Goal: Browse casually

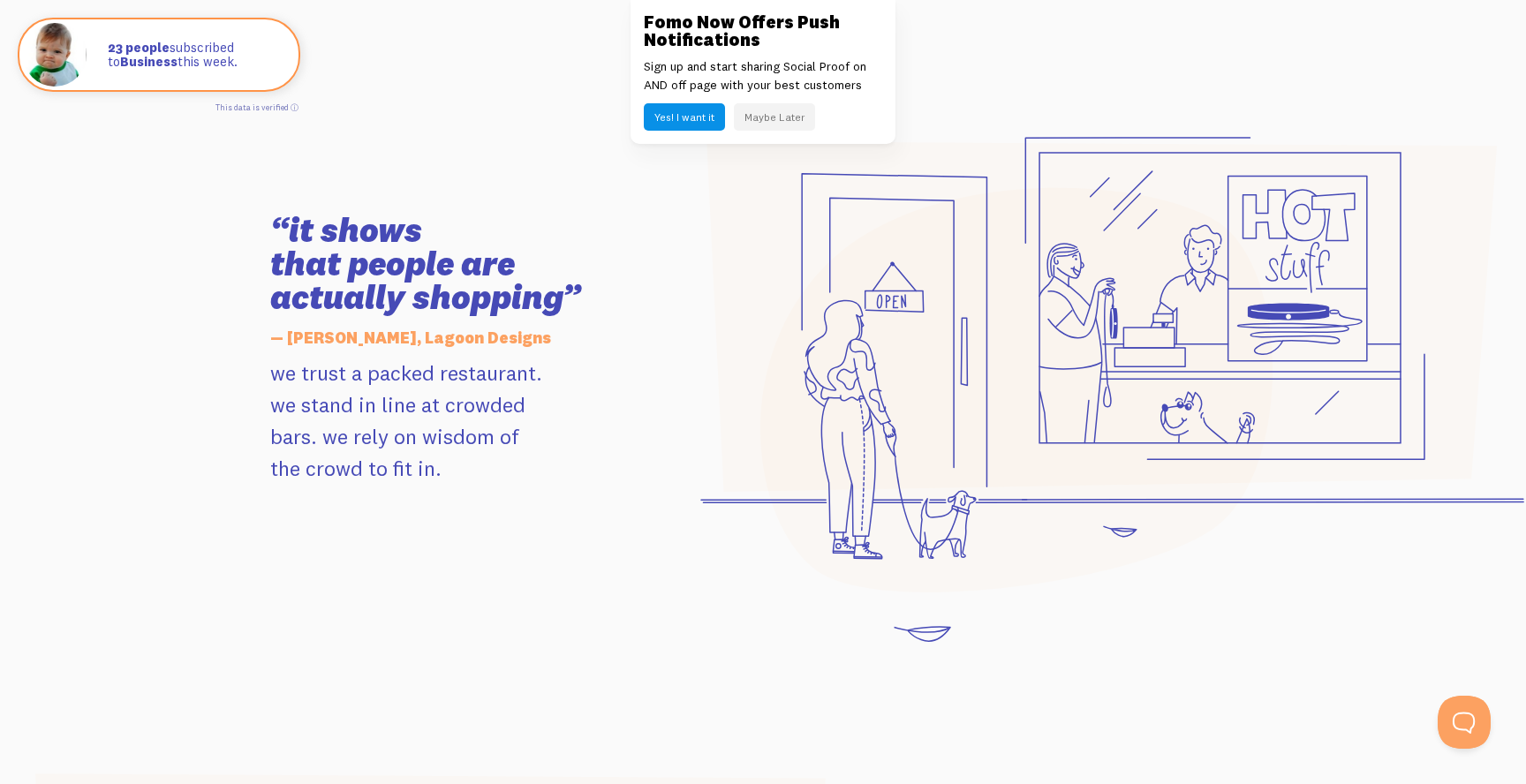
scroll to position [1723, 0]
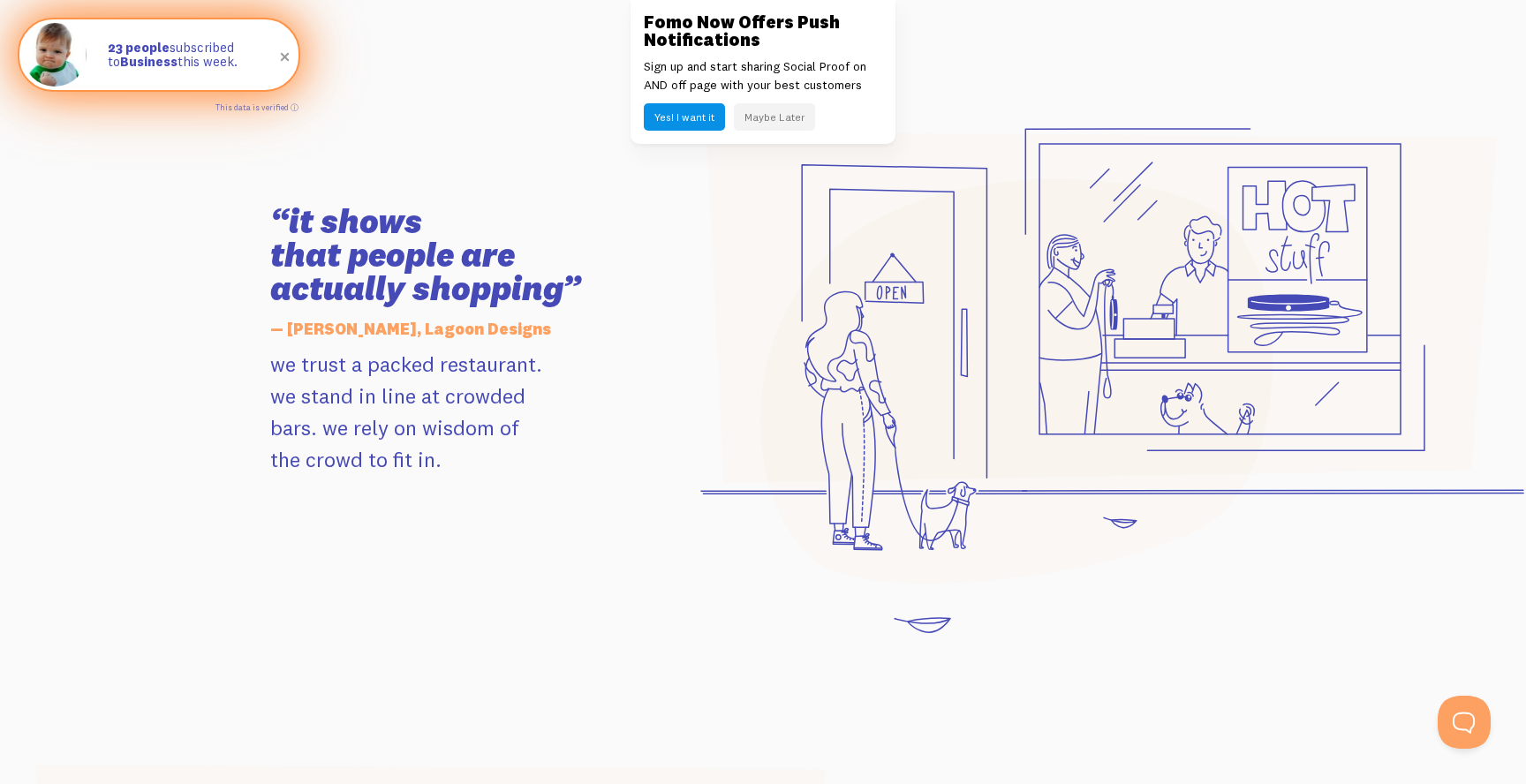
click at [288, 55] on span at bounding box center [284, 57] width 30 height 30
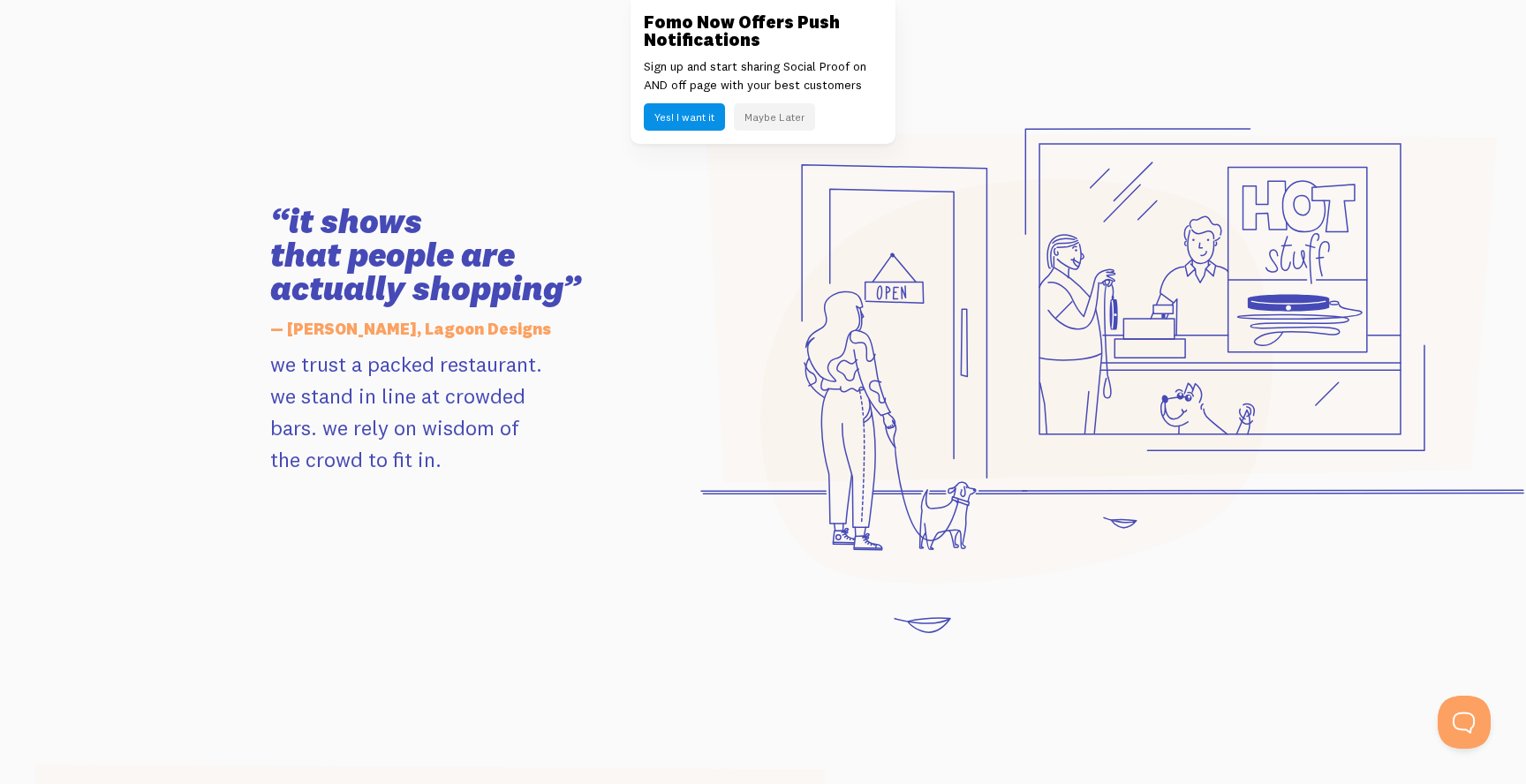
click at [291, 287] on h3 "“it shows that people are actually shopping”" at bounding box center [469, 254] width 398 height 101
drag, startPoint x: 232, startPoint y: 203, endPoint x: 658, endPoint y: 592, distance: 576.9
click at [658, 592] on section "“it shows that people are actually shopping” — [PERSON_NAME], Lagoon Designs we…" at bounding box center [763, 341] width 1526 height 721
click at [658, 592] on div "“it shows that people are actually shopping” — [PERSON_NAME], Lagoon Designs we…" at bounding box center [763, 341] width 1006 height 594
click at [543, 435] on p "we trust a packed restaurant. we stand in line at crowded bars. we rely on wisd…" at bounding box center [469, 412] width 398 height 127
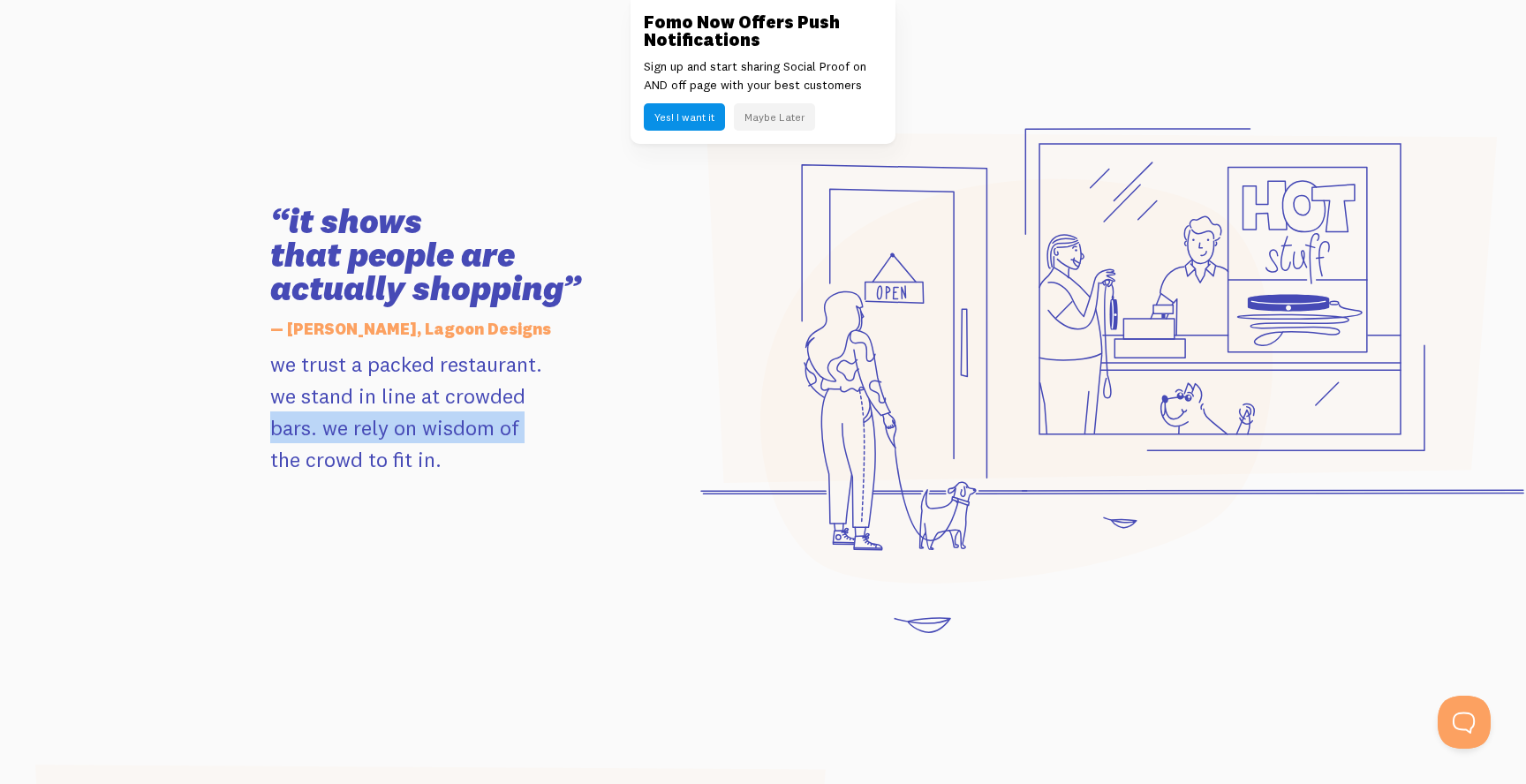
click at [543, 435] on p "we trust a packed restaurant. we stand in line at crowded bars. we rely on wisd…" at bounding box center [469, 412] width 398 height 127
click at [524, 405] on p "we trust a packed restaurant. we stand in line at crowded bars. we rely on wisd…" at bounding box center [469, 412] width 398 height 127
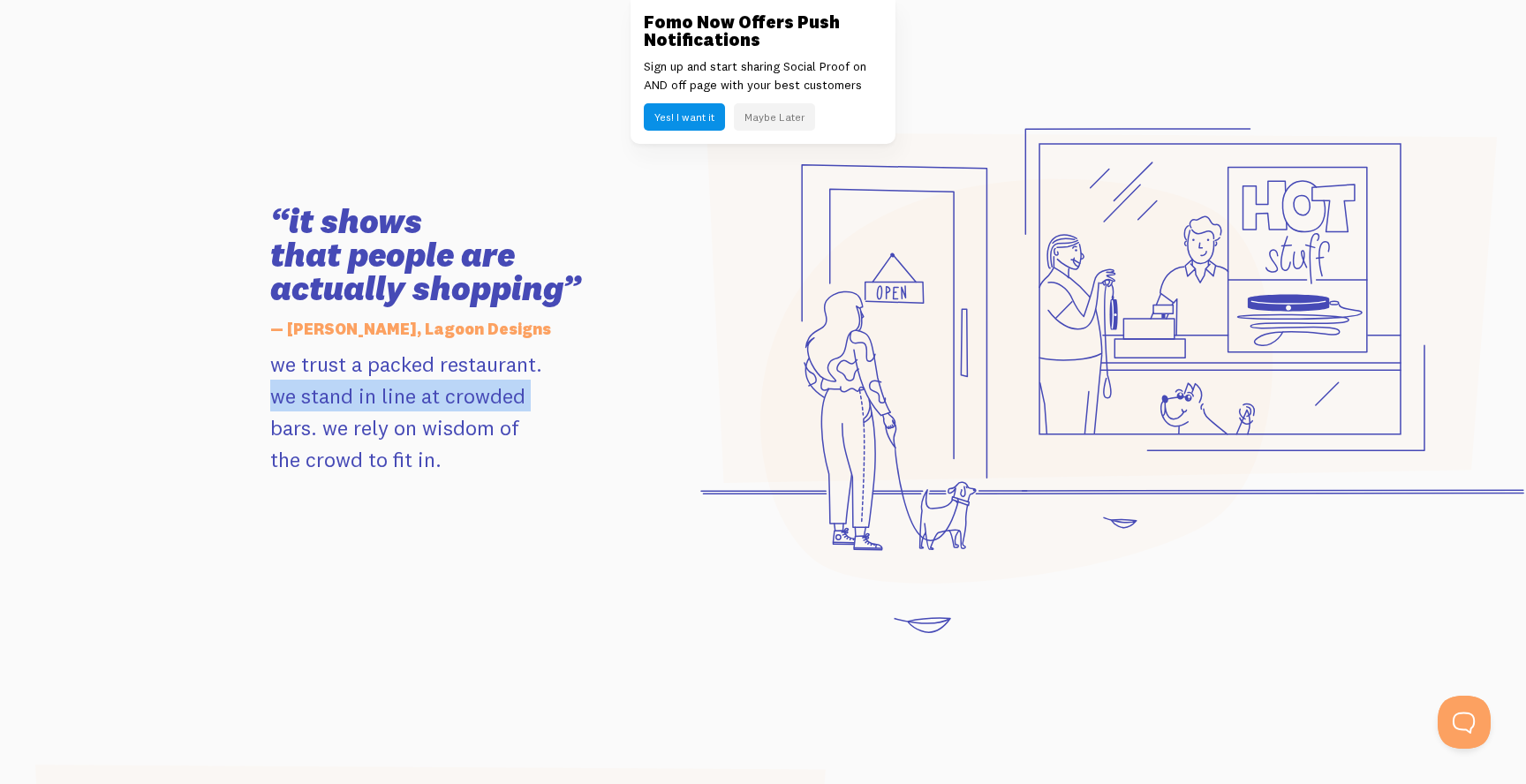
click at [524, 405] on p "we trust a packed restaurant. we stand in line at crowded bars. we rely on wisd…" at bounding box center [469, 412] width 398 height 127
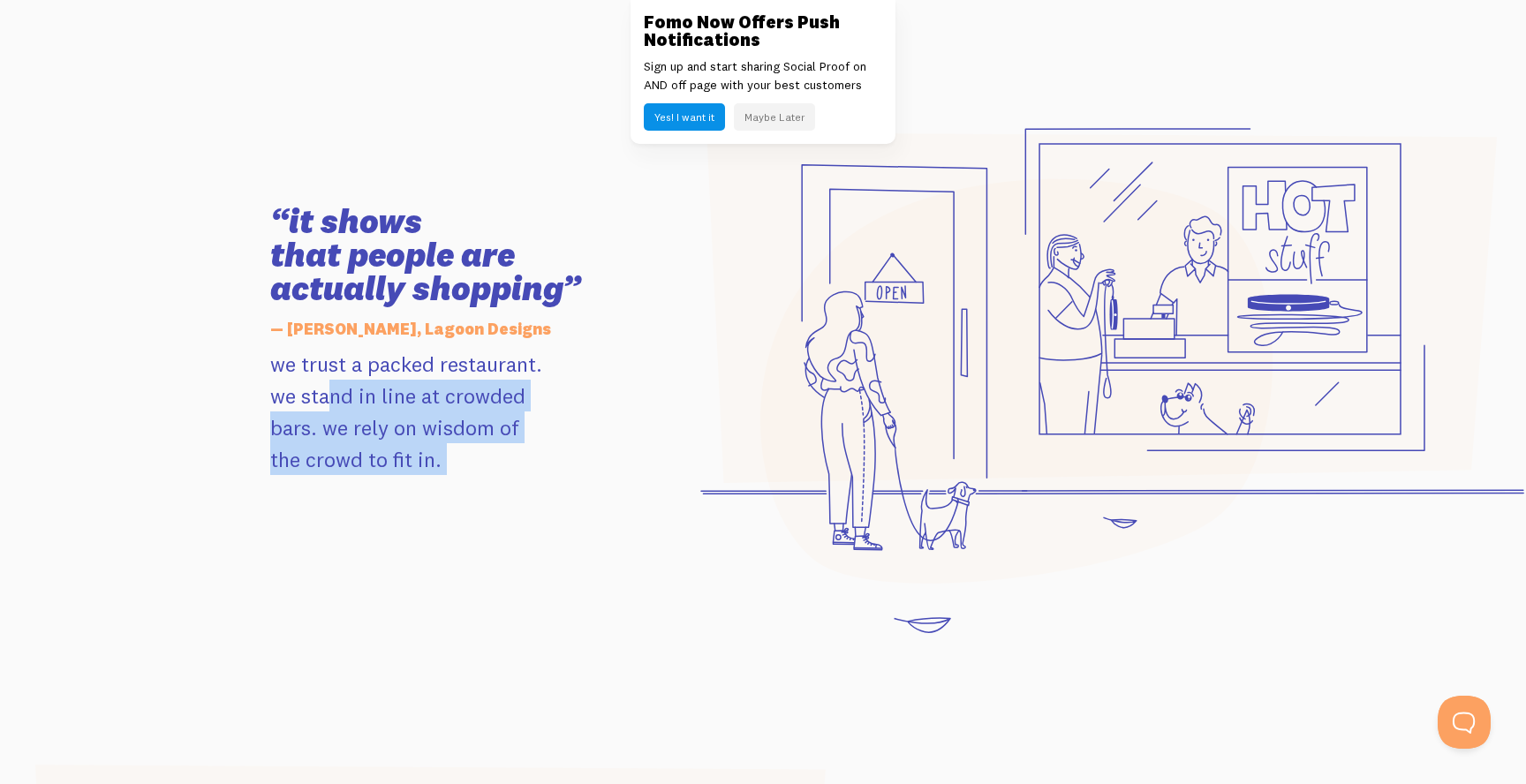
drag, startPoint x: 524, startPoint y: 405, endPoint x: 511, endPoint y: 458, distance: 54.6
click at [511, 458] on p "we trust a packed restaurant. we stand in line at crowded bars. we rely on wisd…" at bounding box center [469, 412] width 398 height 127
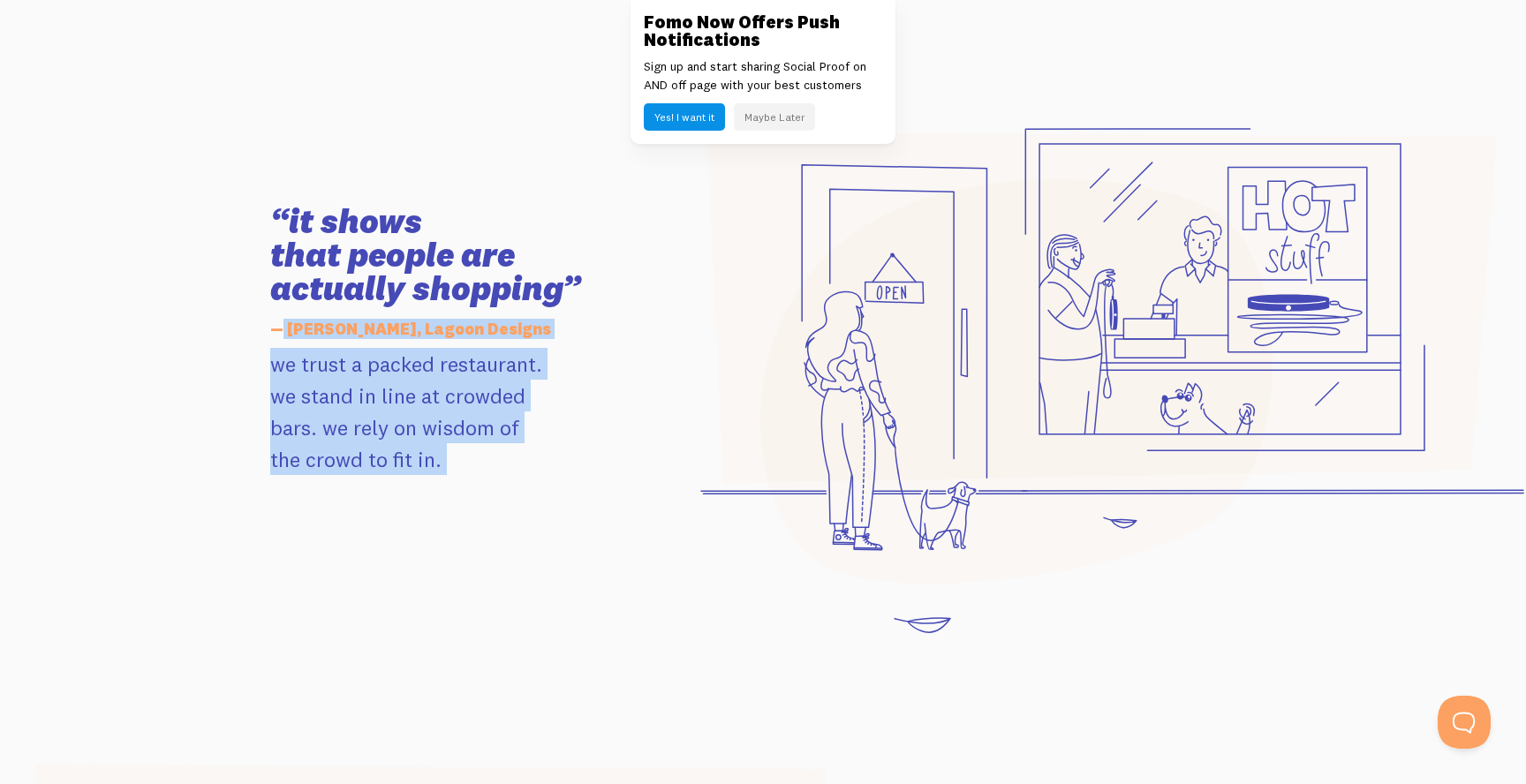
drag, startPoint x: 511, startPoint y: 458, endPoint x: 283, endPoint y: 332, distance: 260.5
click at [283, 333] on div "“it shows that people are actually shopping” — [PERSON_NAME], Lagoon Designs we…" at bounding box center [469, 339] width 419 height 270
click at [283, 332] on h5 "— [PERSON_NAME], Lagoon Designs" at bounding box center [469, 329] width 398 height 37
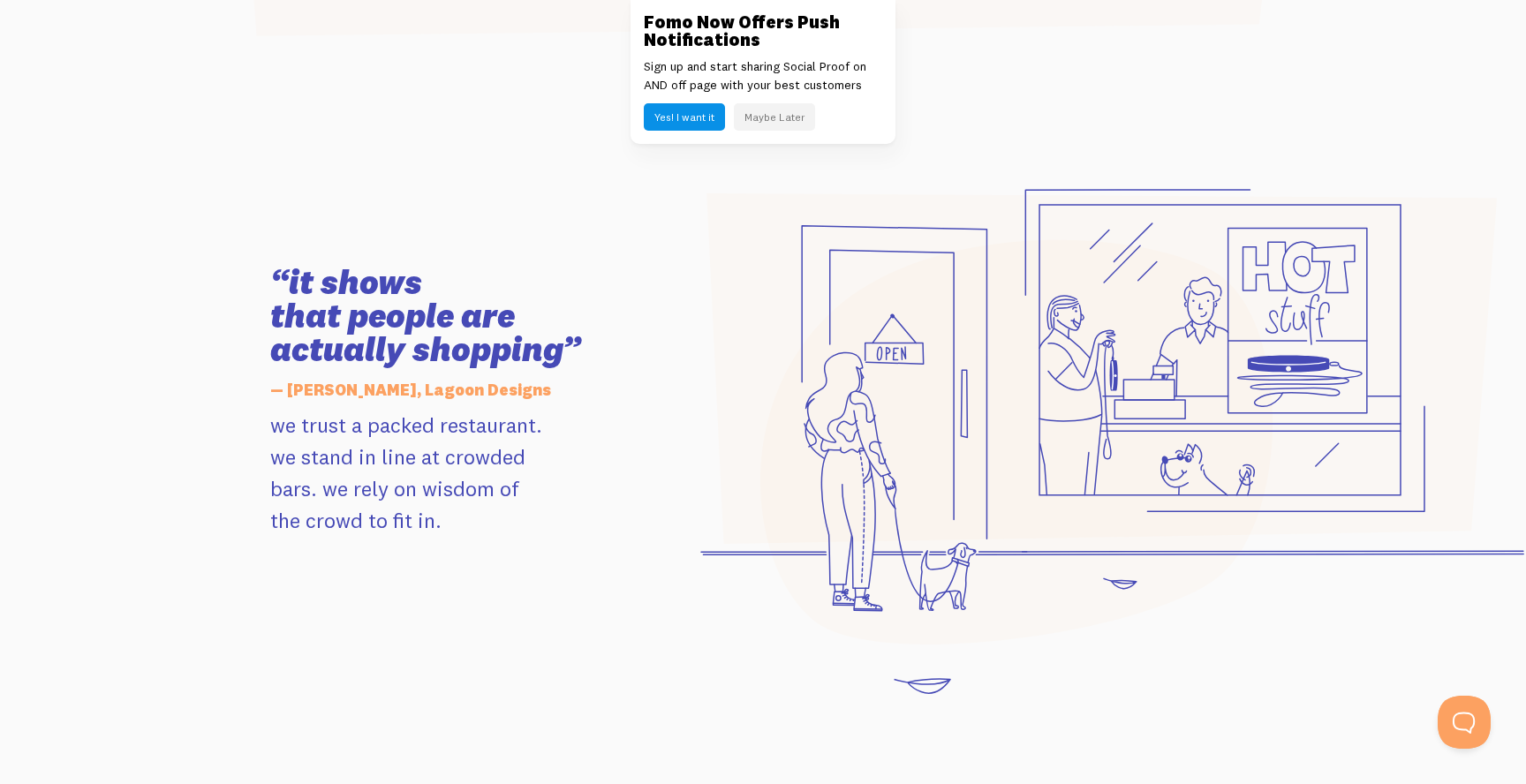
scroll to position [1721, 0]
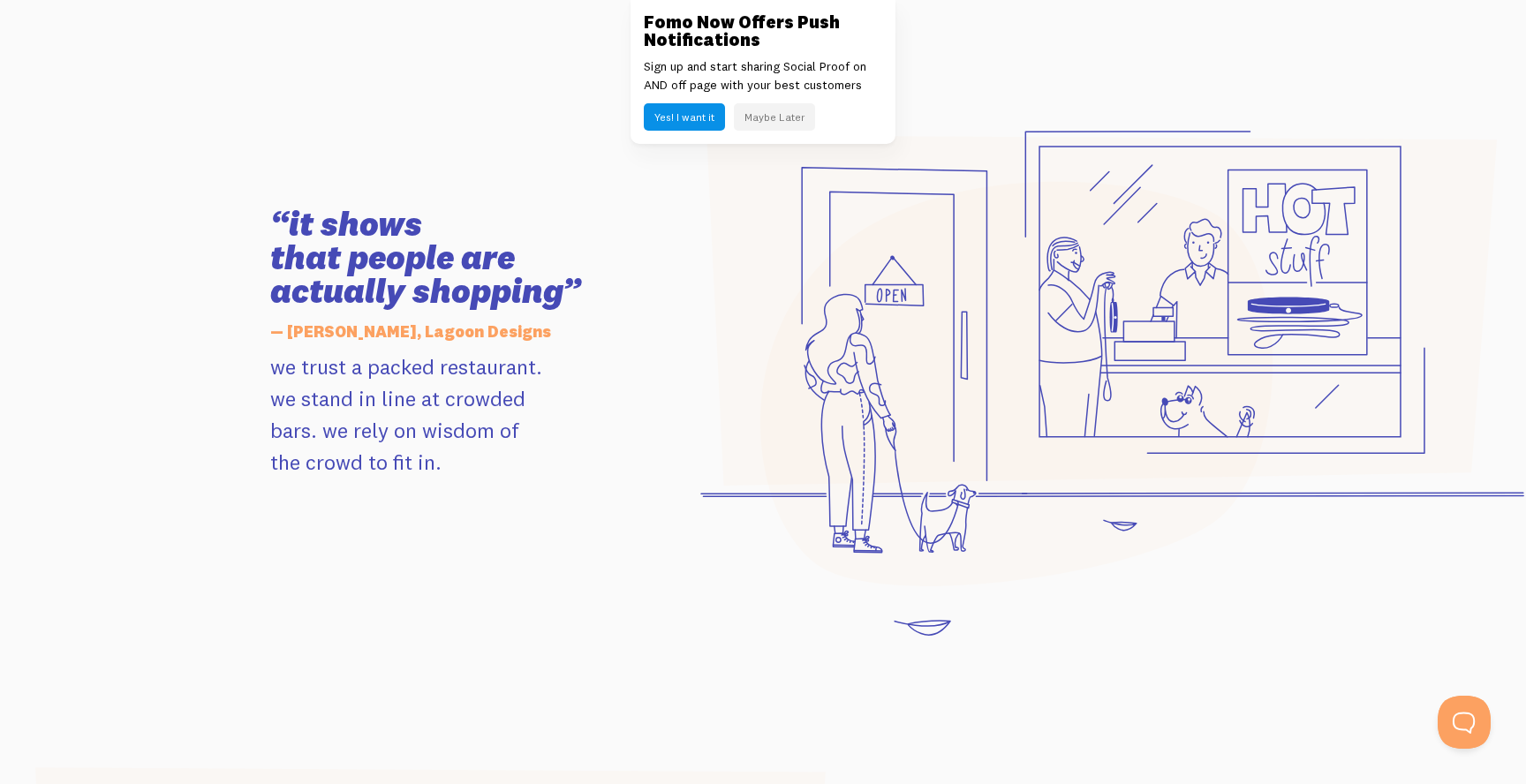
click at [775, 104] on button "Maybe Later" at bounding box center [773, 117] width 81 height 27
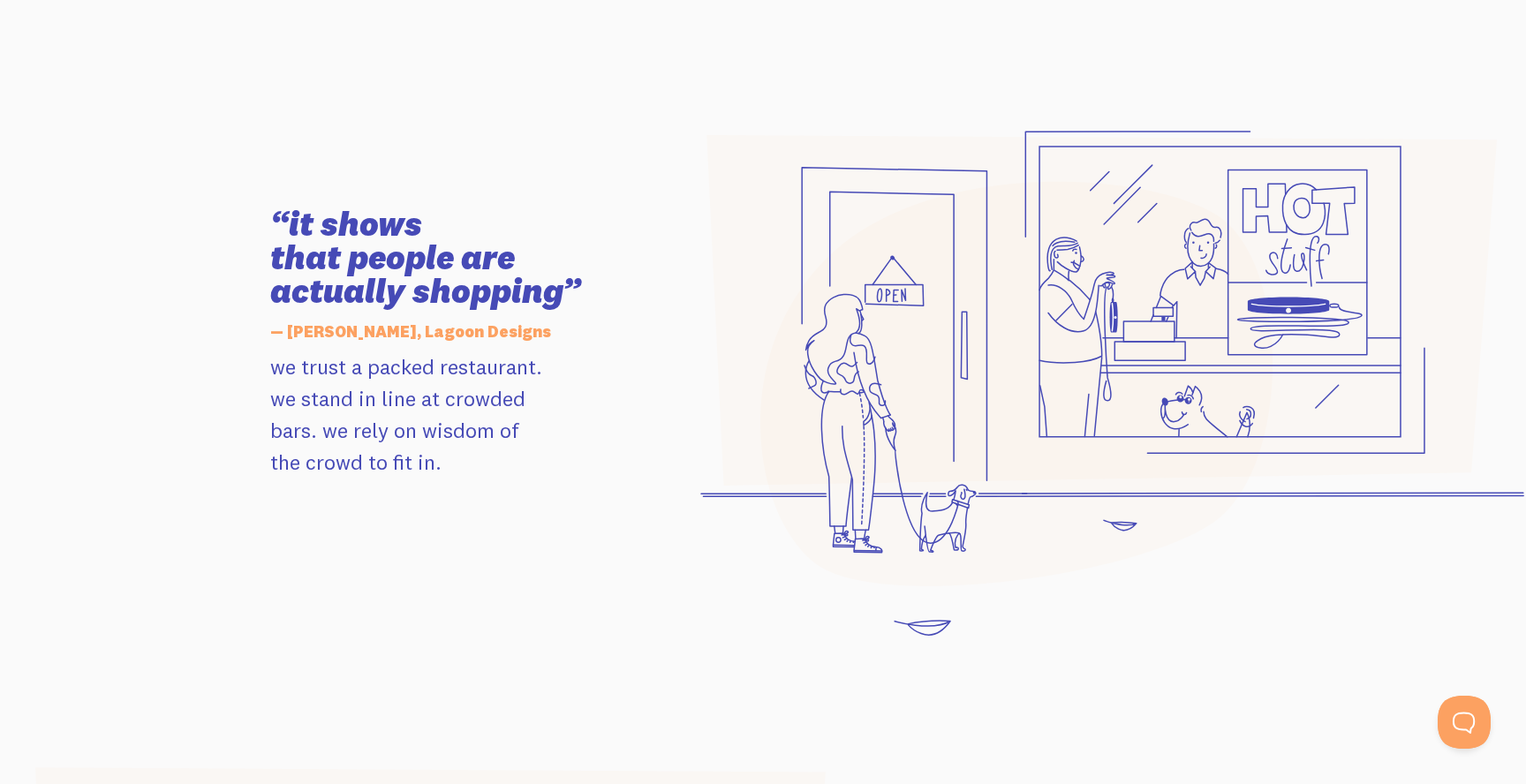
drag, startPoint x: 581, startPoint y: 437, endPoint x: 582, endPoint y: 460, distance: 23.0
click at [581, 441] on p "we trust a packed restaurant. we stand in line at crowded bars. we rely on wisd…" at bounding box center [469, 414] width 398 height 127
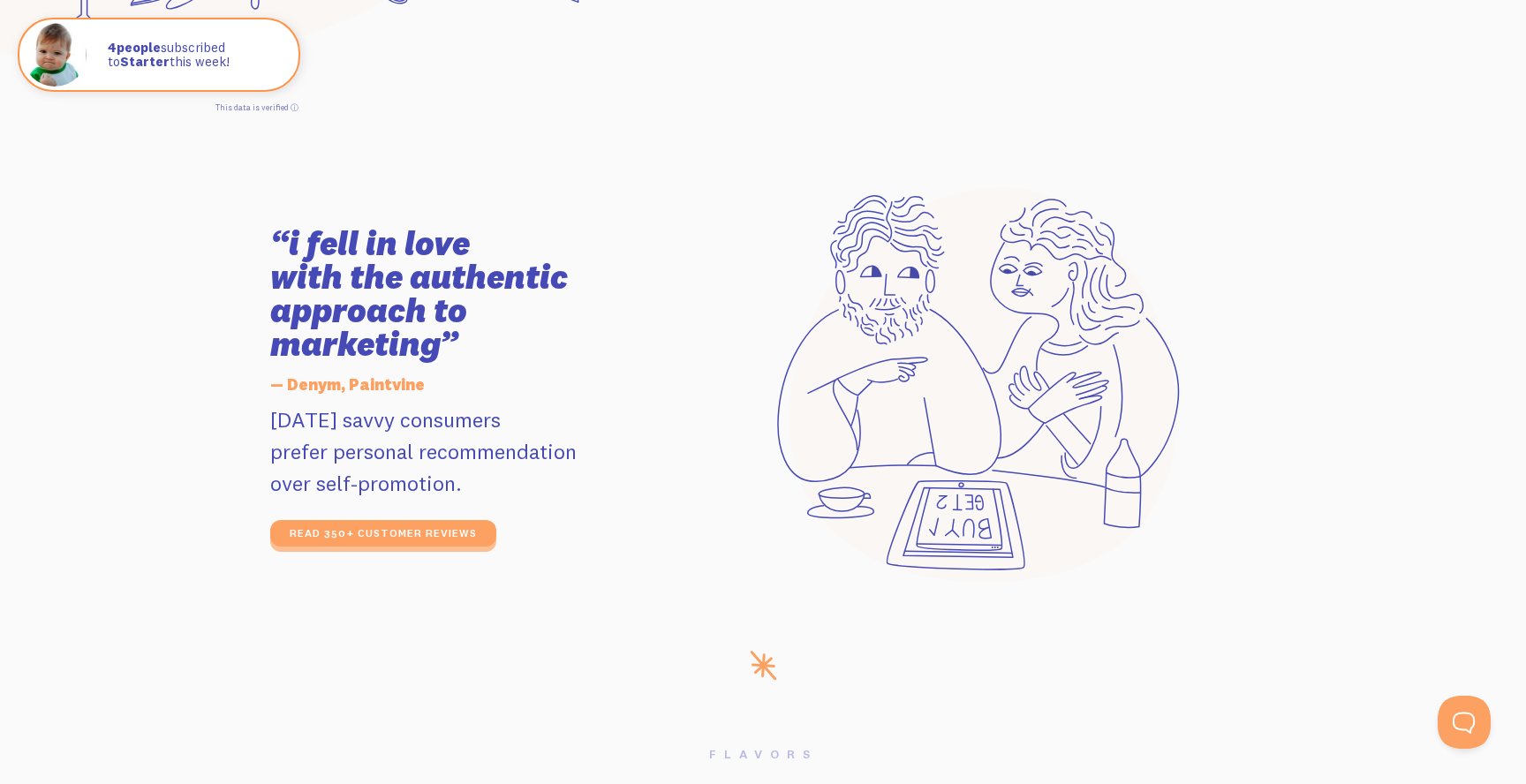
scroll to position [2878, 0]
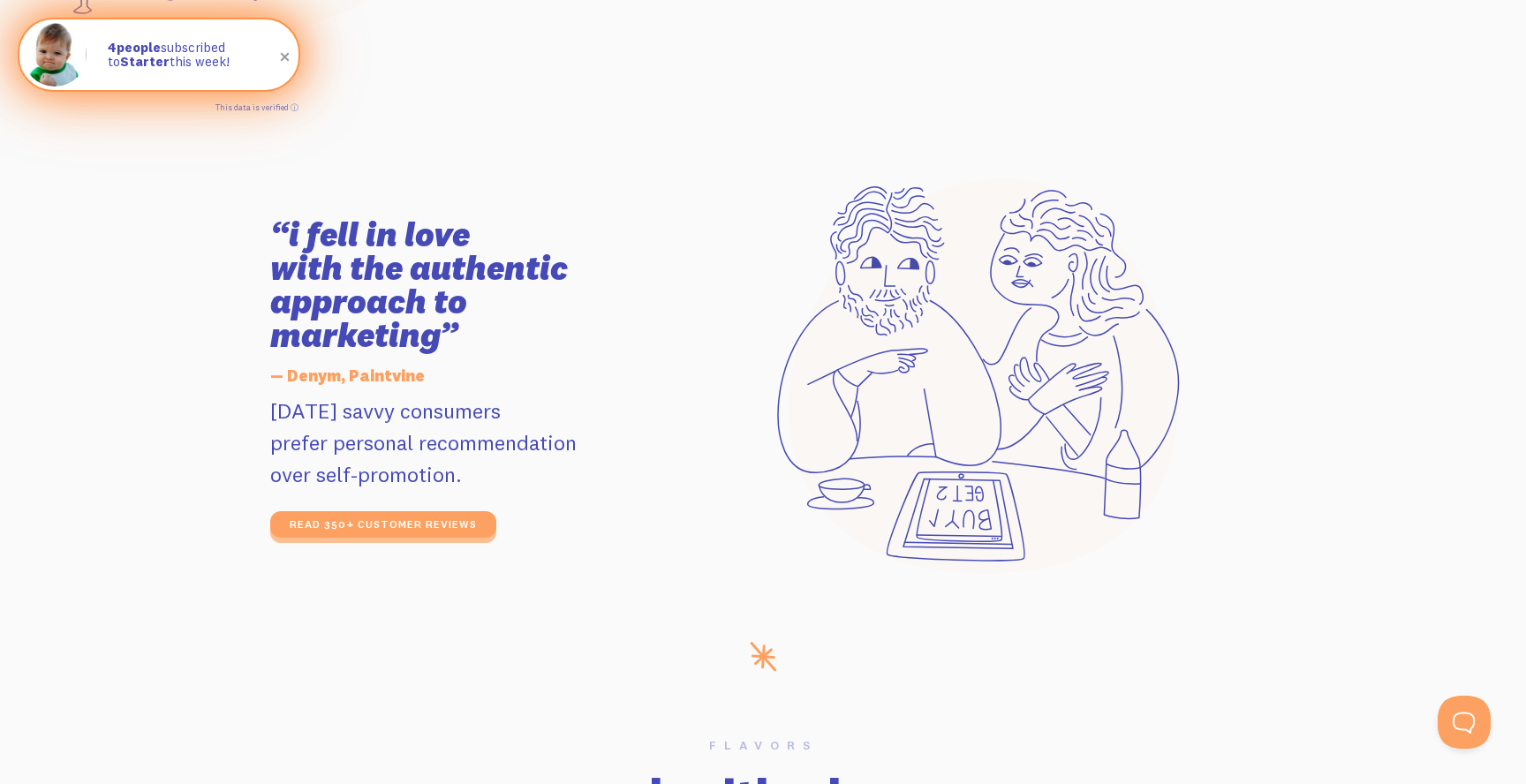
click at [282, 55] on span at bounding box center [284, 57] width 30 height 30
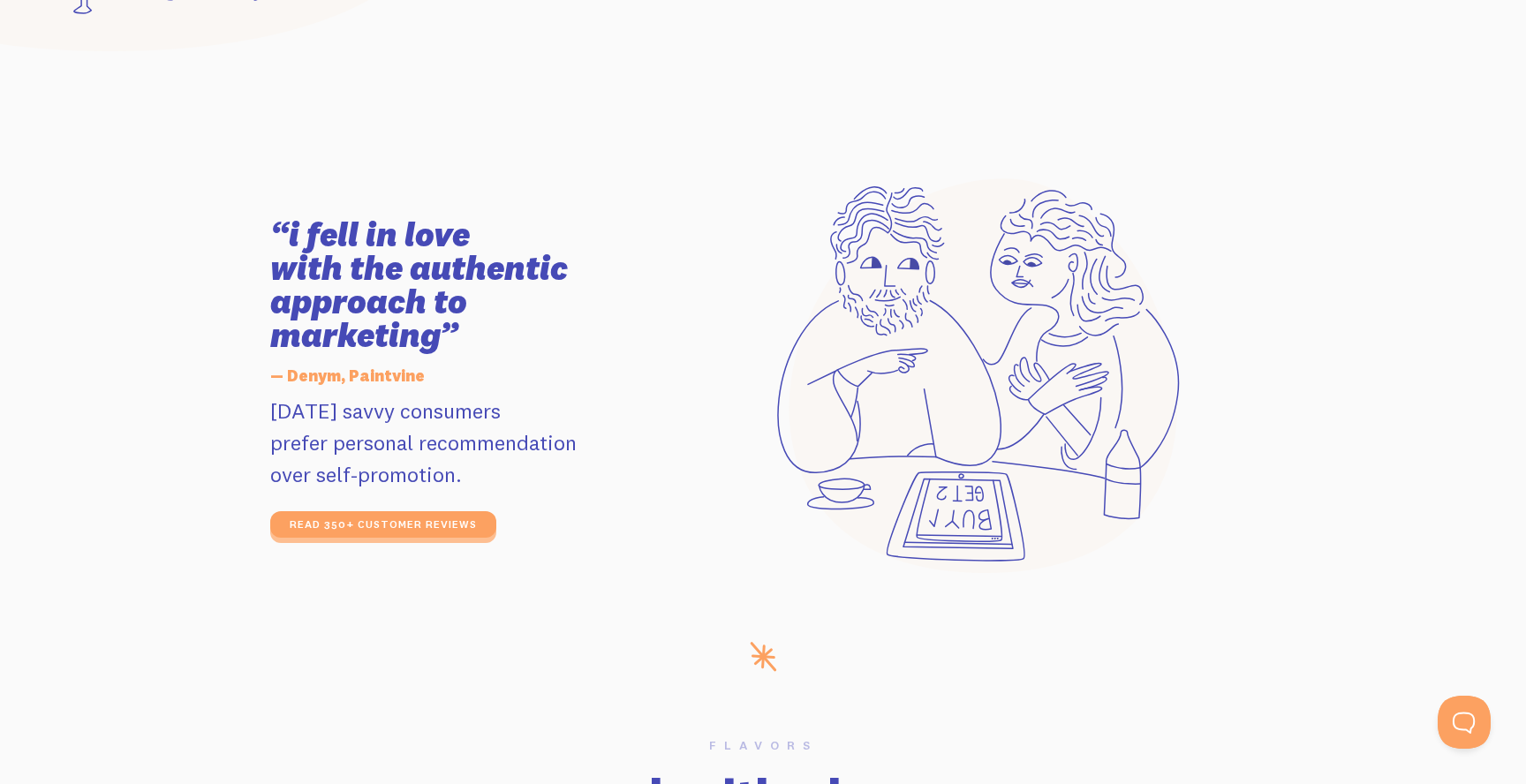
click at [332, 125] on section "“i fell in love with the authentic approach to marketing” — Denym, Paintvine [D…" at bounding box center [763, 378] width 1526 height 527
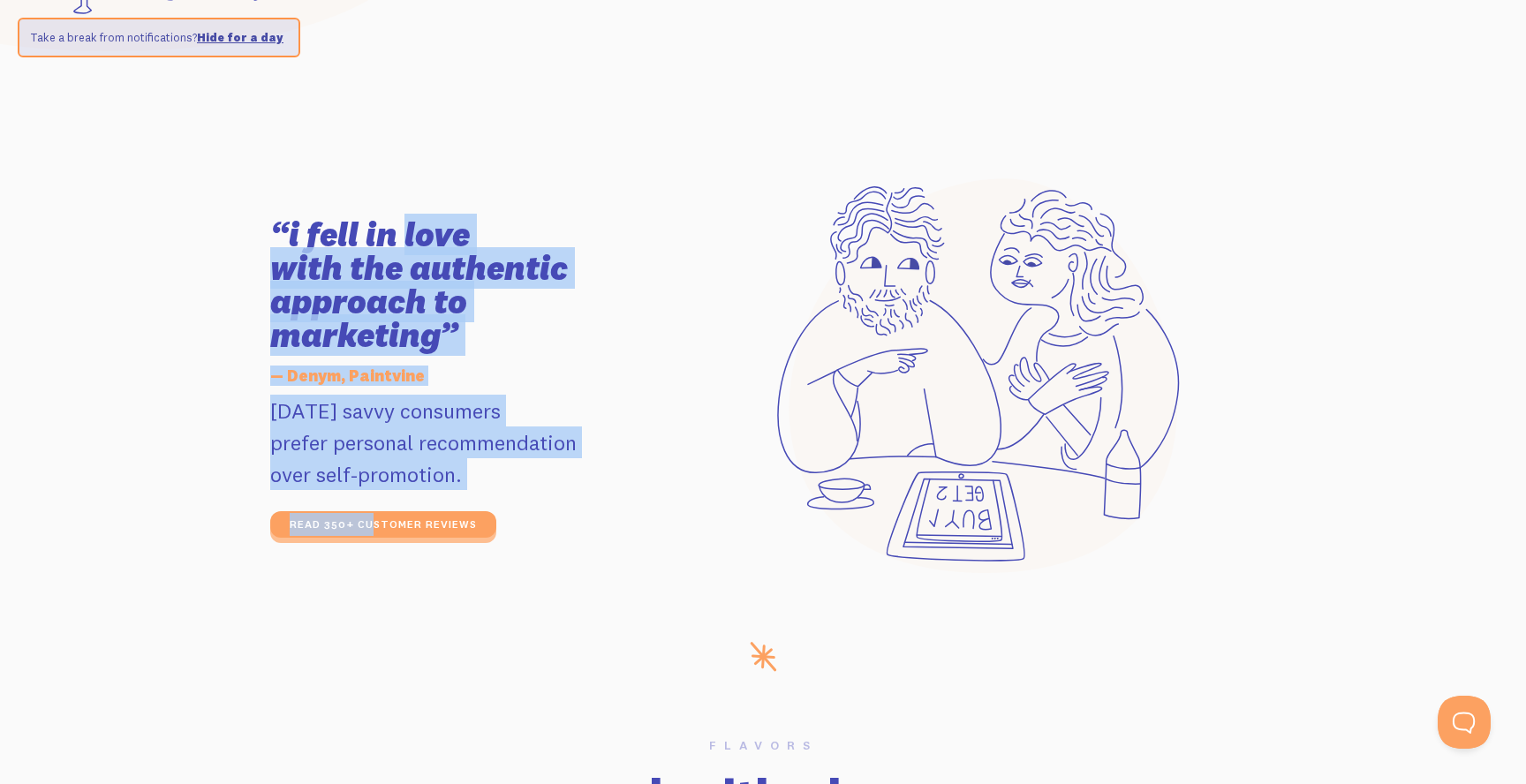
drag, startPoint x: 332, startPoint y: 125, endPoint x: 588, endPoint y: 495, distance: 449.9
click at [588, 495] on section "“i fell in love with the authentic approach to marketing” — Denym, Paintvine [D…" at bounding box center [763, 378] width 1526 height 527
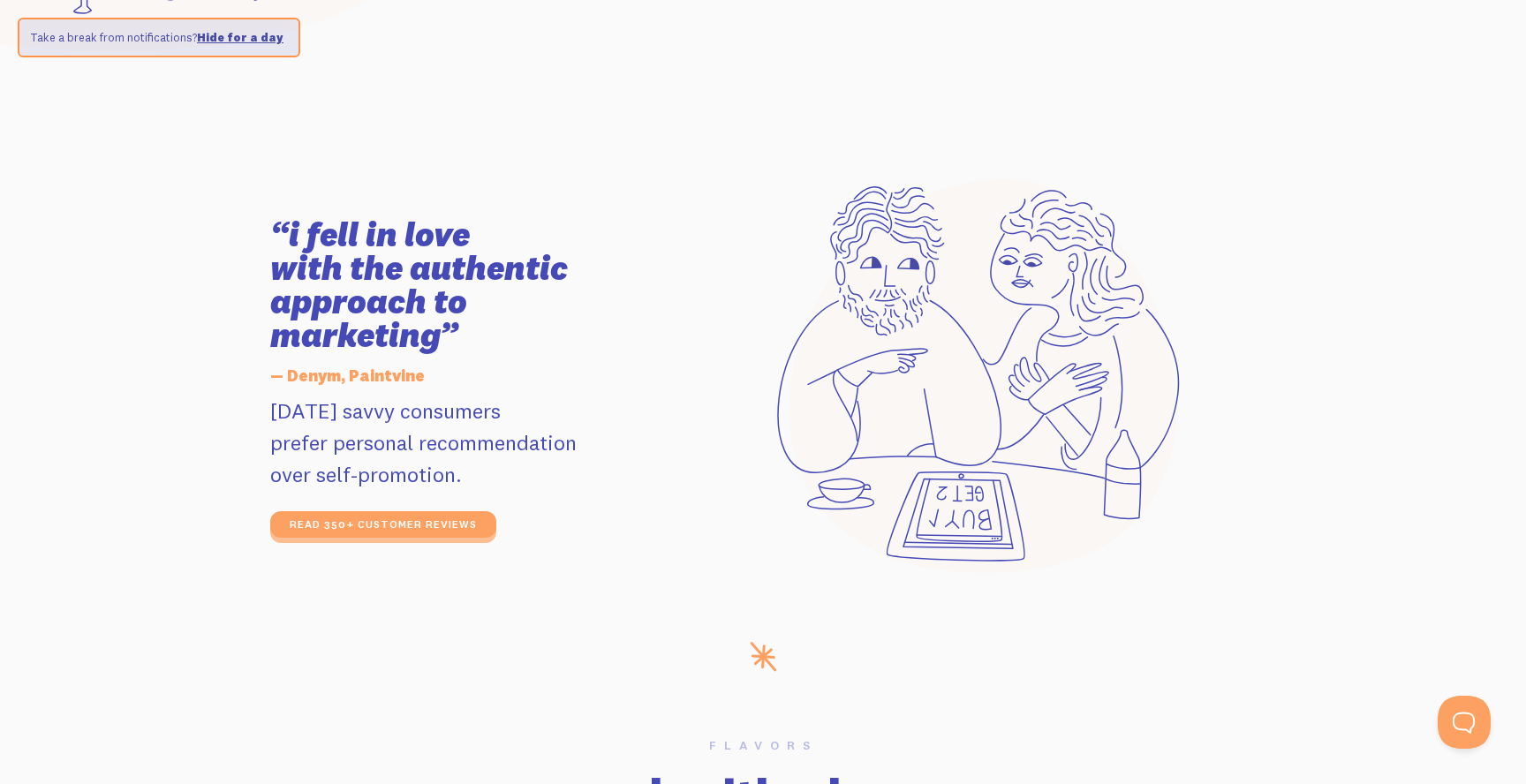
click at [253, 37] on link "Hide for a day" at bounding box center [240, 37] width 86 height 15
click at [136, 279] on section "“i fell in love with the authentic approach to marketing” — Denym, Paintvine [D…" at bounding box center [763, 378] width 1526 height 527
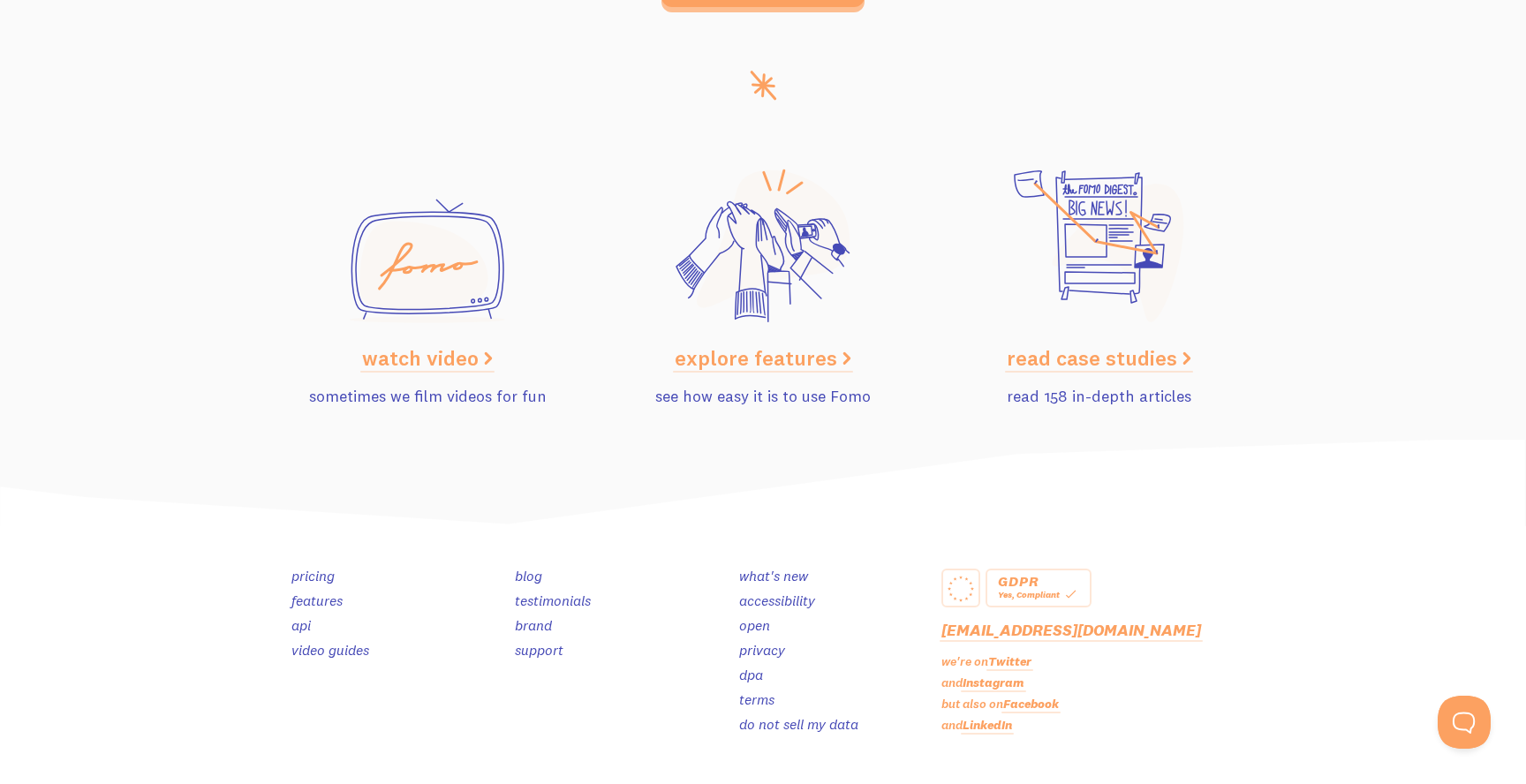
scroll to position [8865, 0]
